Goal: Transaction & Acquisition: Book appointment/travel/reservation

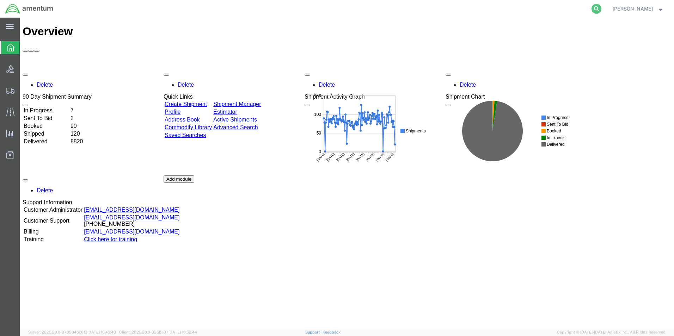
click at [601, 8] on icon at bounding box center [596, 9] width 10 height 10
paste input "391301593741"
type input "391301593741"
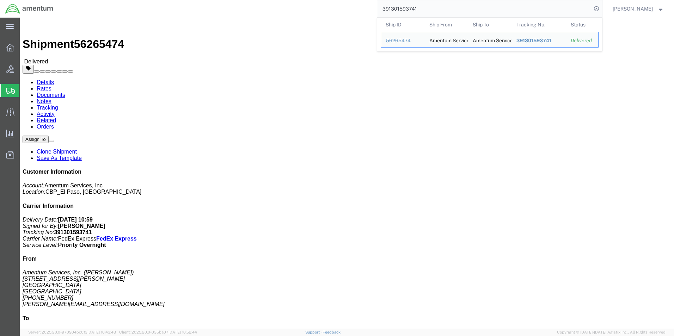
click link "Clone Shipment"
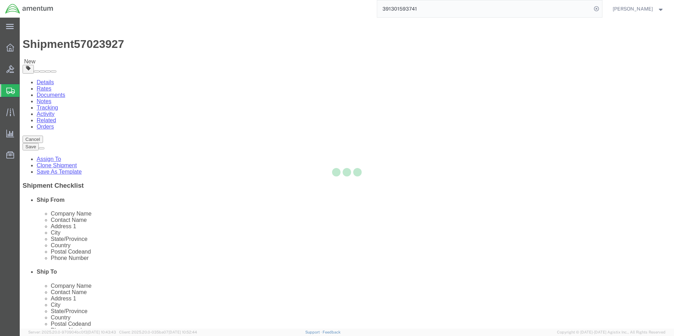
select select "49939"
select select "49927"
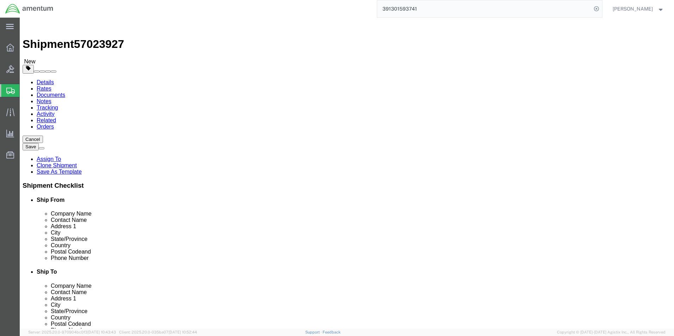
drag, startPoint x: 159, startPoint y: 145, endPoint x: 97, endPoint y: 149, distance: 61.7
click input "[PERSON_NAME]"
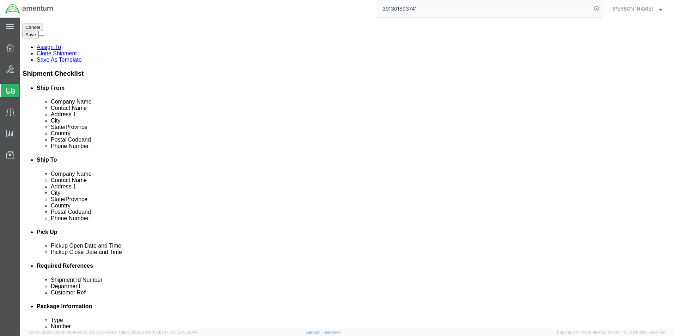
scroll to position [141, 0]
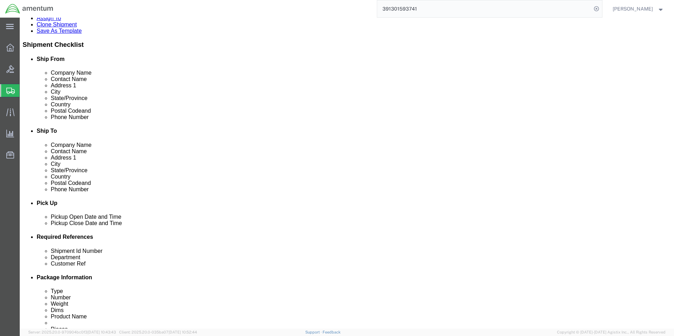
type input "ELP SUPPY"
click div "[DATE] 11:10 AM"
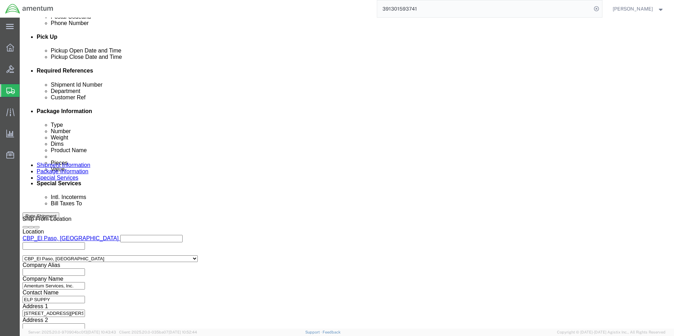
type input "2:30 PM"
click button "Apply"
click input "K04-11784"
type input "K"
paste input "1 EA A2T/13AF 238579 - - - - 3939A AVAILABLE RFI-NEW 350A75-2080-00 / / [DATE] …"
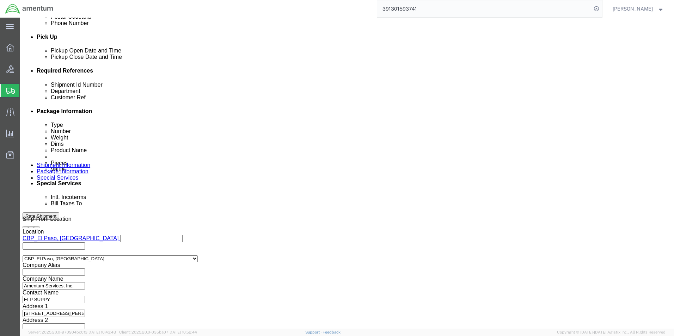
scroll to position [0, 0]
type input "A2T/13AF 238579 -"
drag, startPoint x: 113, startPoint y: 128, endPoint x: 89, endPoint y: 128, distance: 24.0
click div "Shipment Id Number 92386"
type input "10/3"
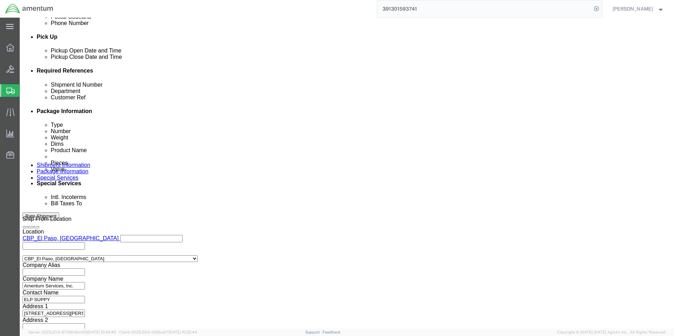
click input "318785"
drag, startPoint x: 114, startPoint y: 140, endPoint x: 93, endPoint y: 140, distance: 21.1
click input "318785"
paste input "6-00837"
type input "316-008375"
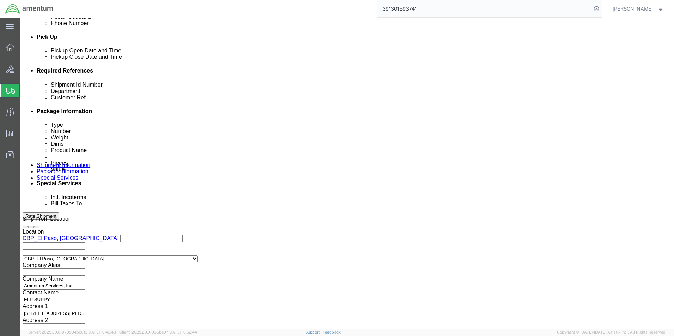
click button "Continue"
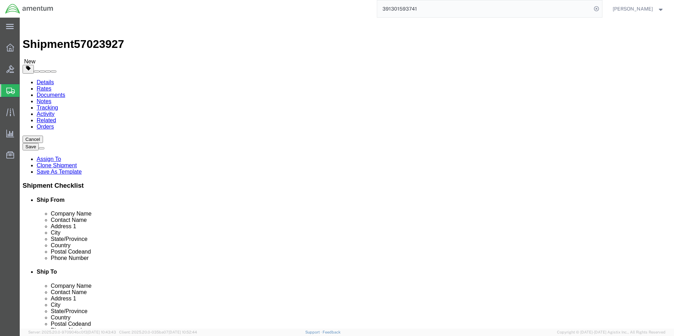
click input "3.00"
drag, startPoint x: 101, startPoint y: 150, endPoint x: 117, endPoint y: 146, distance: 16.7
click input "15.00"
type input "12.00"
type input "10"
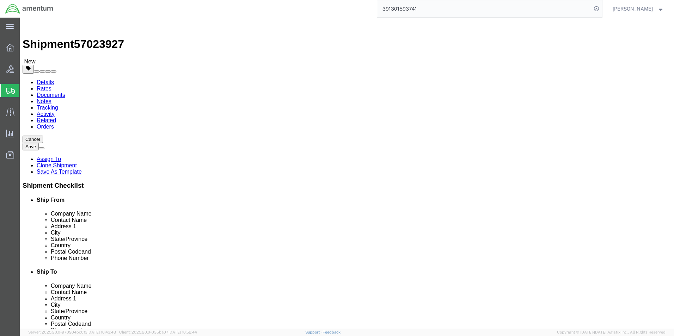
type input "8"
click div "Pieces: 1.00 Each Total value: 2000.00 USD"
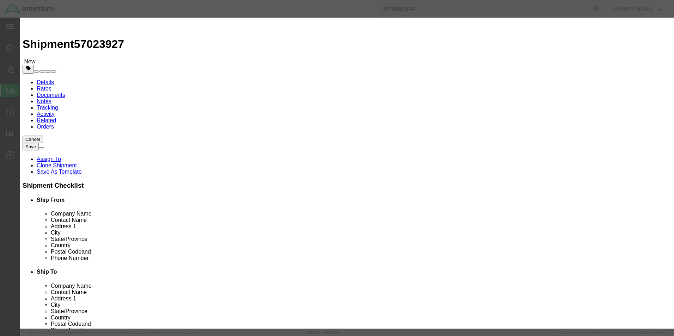
drag, startPoint x: 258, startPoint y: 52, endPoint x: 190, endPoint y: 57, distance: 67.8
click div "Product Name TURN COORDINATOR"
type input "DAMPER"
click h3 "Edit content"
click button "Save & Close"
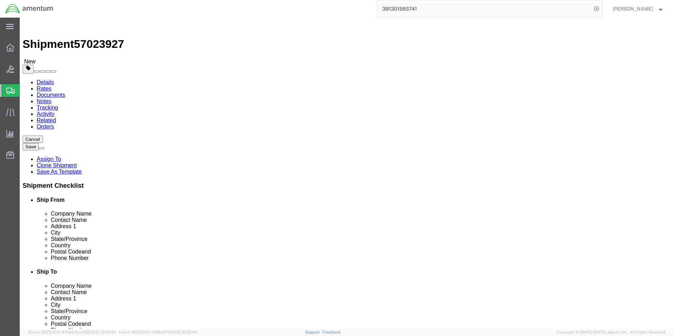
click button "Continue"
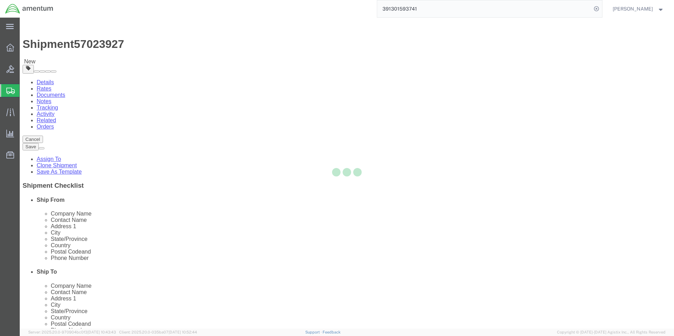
select select
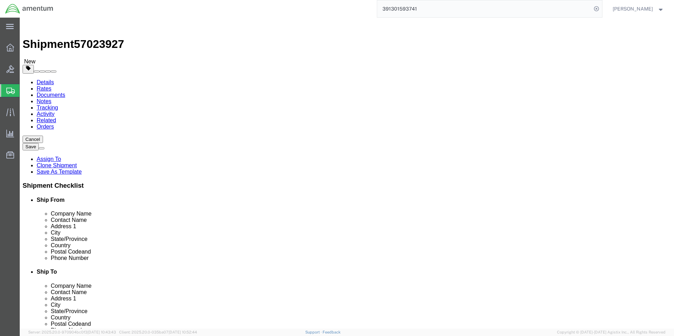
select select "COSTCENTER"
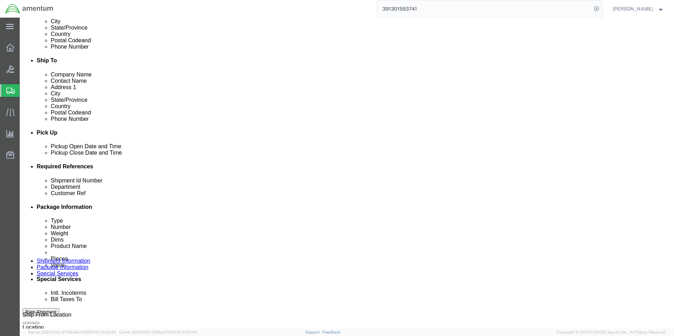
scroll to position [1, 0]
type input "6118.04.03"
click button "Rate Shipment"
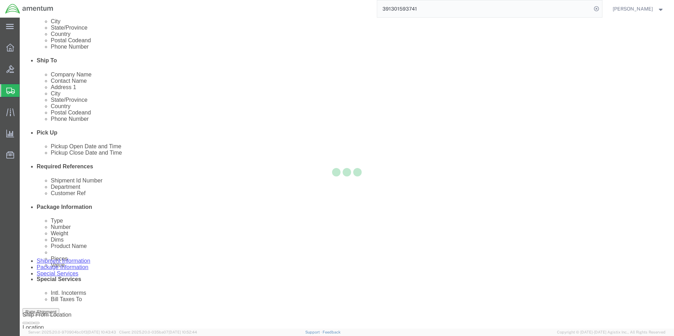
scroll to position [15, 0]
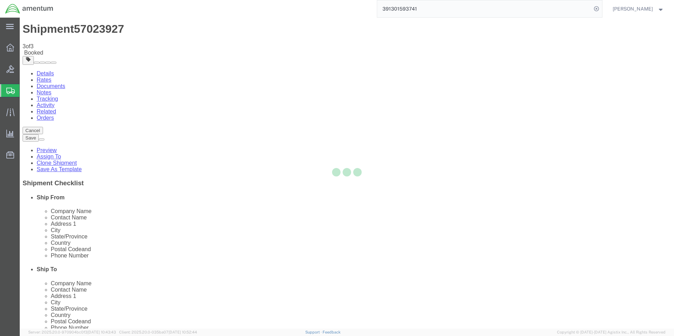
scroll to position [0, 0]
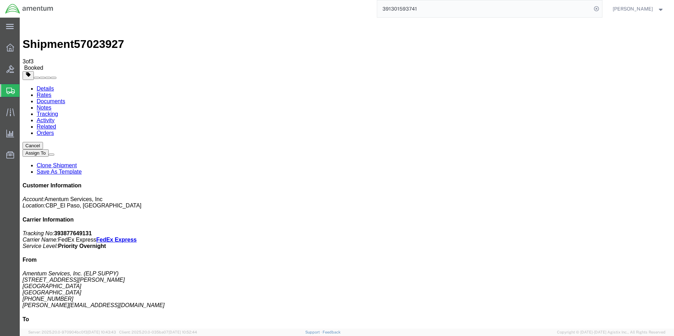
click at [50, 86] on link "Details" at bounding box center [45, 89] width 17 height 6
click link "Schedule pickup request"
